Goal: Find specific fact: Find specific fact

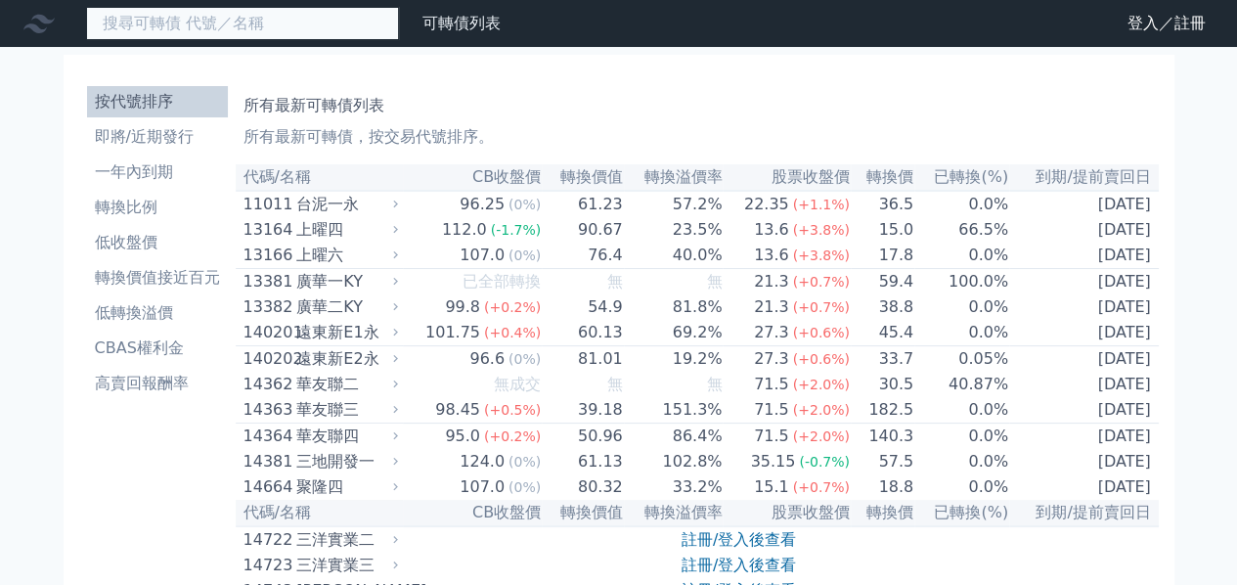
click at [251, 32] on input at bounding box center [242, 23] width 313 height 33
type input "66642"
click at [327, 26] on input "66642" at bounding box center [242, 23] width 313 height 33
click at [225, 32] on input at bounding box center [242, 23] width 313 height 33
type input "666"
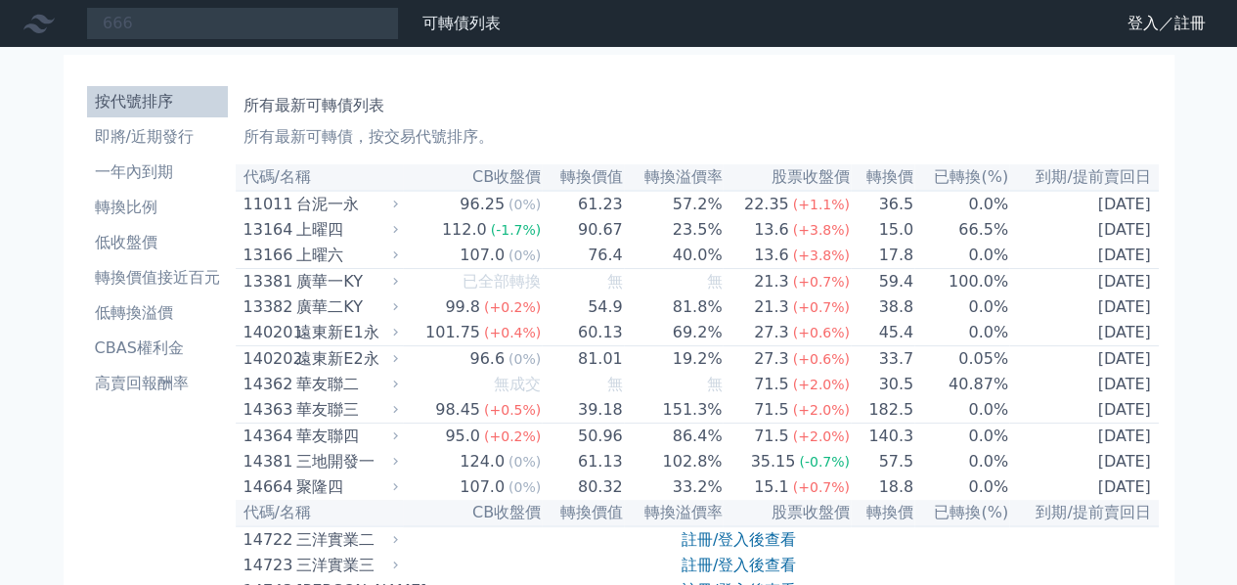
click at [403, 237] on icon at bounding box center [396, 230] width 14 height 14
